Goal: Use online tool/utility: Utilize a website feature to perform a specific function

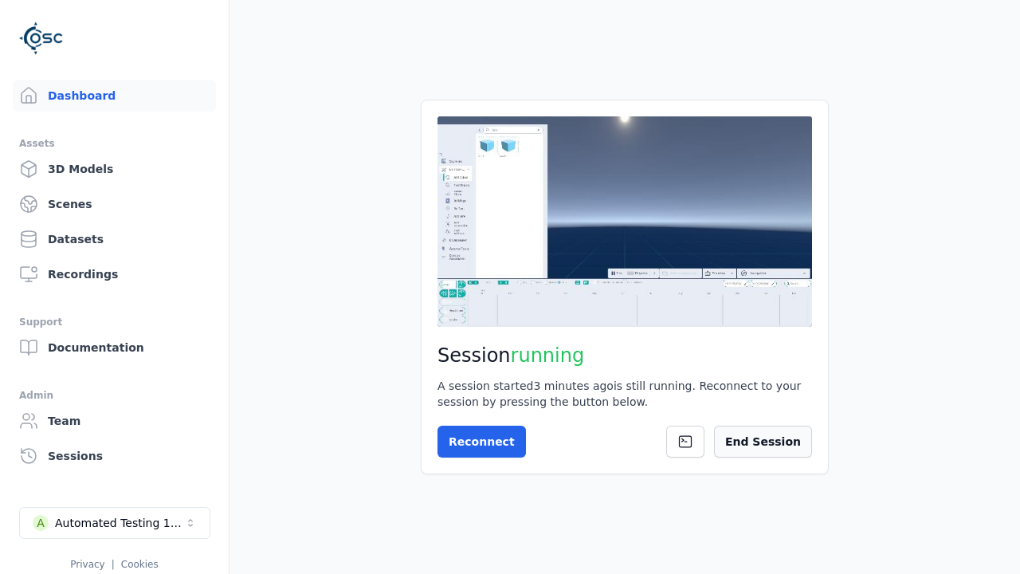
click at [769, 448] on button "End Session" at bounding box center [763, 442] width 98 height 32
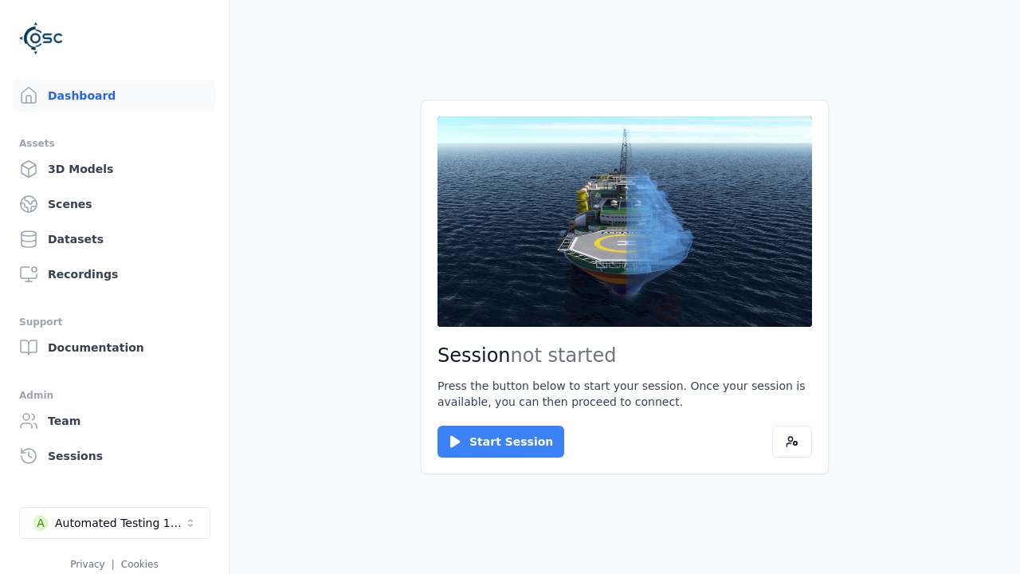
click at [491, 442] on button "Start Session" at bounding box center [501, 442] width 127 height 32
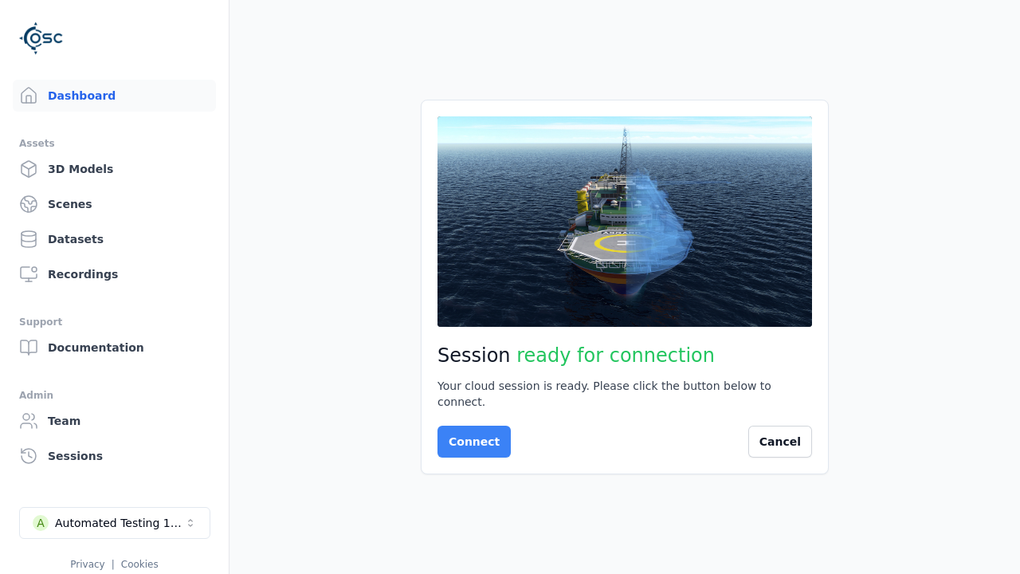
click at [469, 434] on button "Connect" at bounding box center [474, 442] width 73 height 32
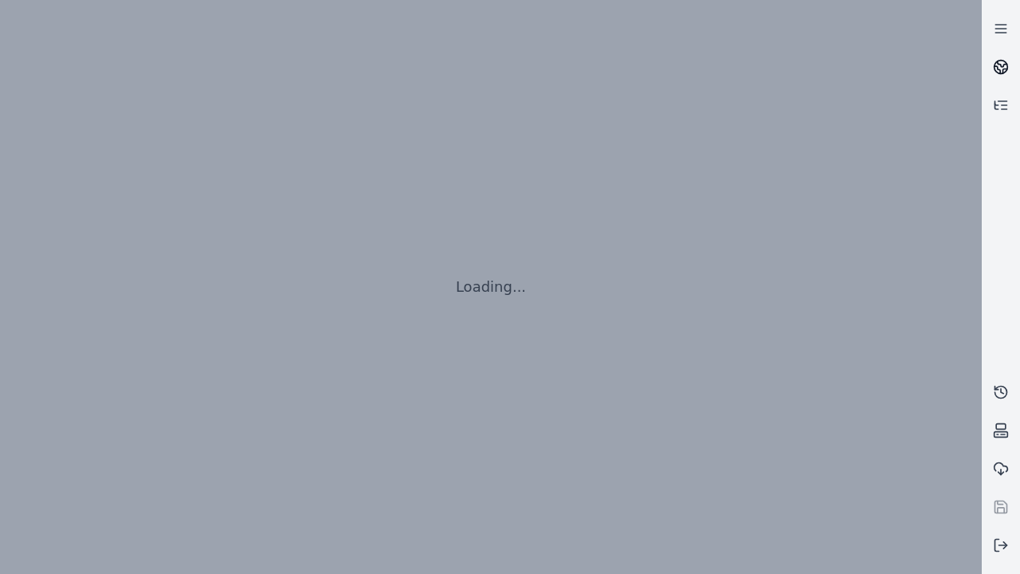
click at [1001, 67] on icon at bounding box center [1003, 64] width 10 height 6
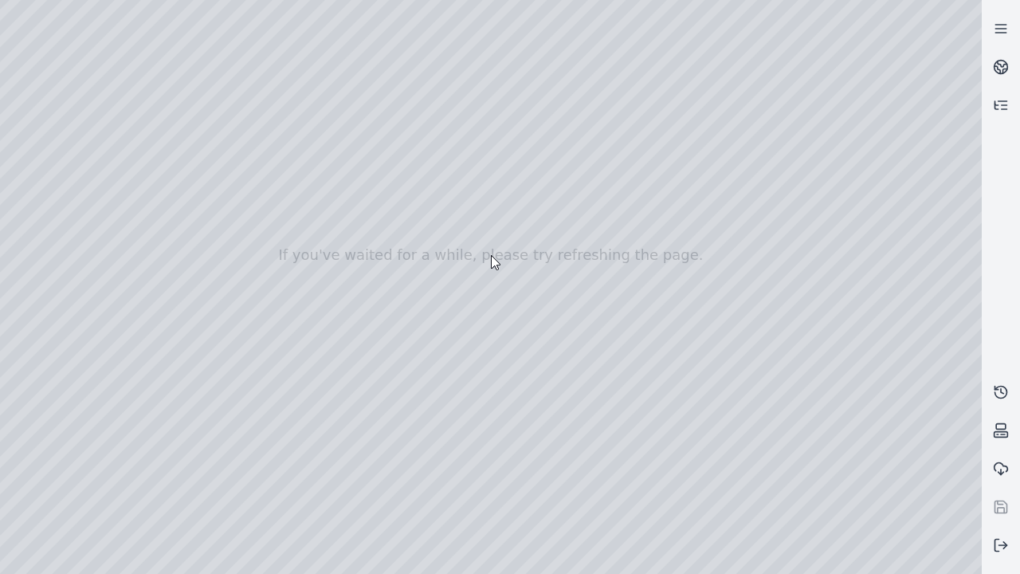
click at [4, 4] on div at bounding box center [491, 255] width 982 height 574
click at [49, 145] on div at bounding box center [491, 287] width 982 height 574
click at [28, 167] on div at bounding box center [491, 287] width 982 height 574
click at [276, 41] on div at bounding box center [491, 287] width 982 height 574
click at [219, 75] on div at bounding box center [491, 287] width 982 height 574
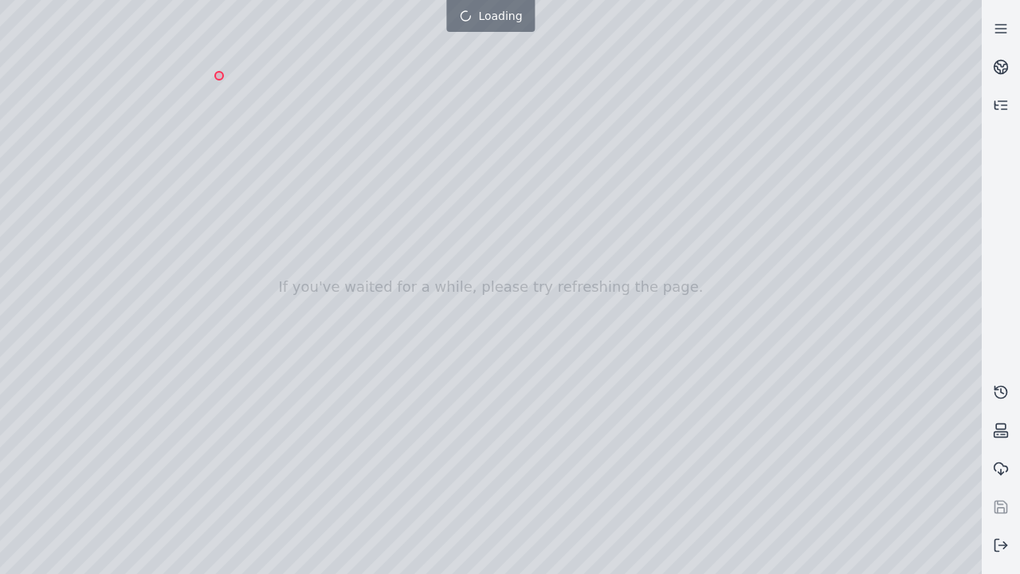
click at [737, 560] on div at bounding box center [491, 287] width 982 height 574
